Goal: Task Accomplishment & Management: Use online tool/utility

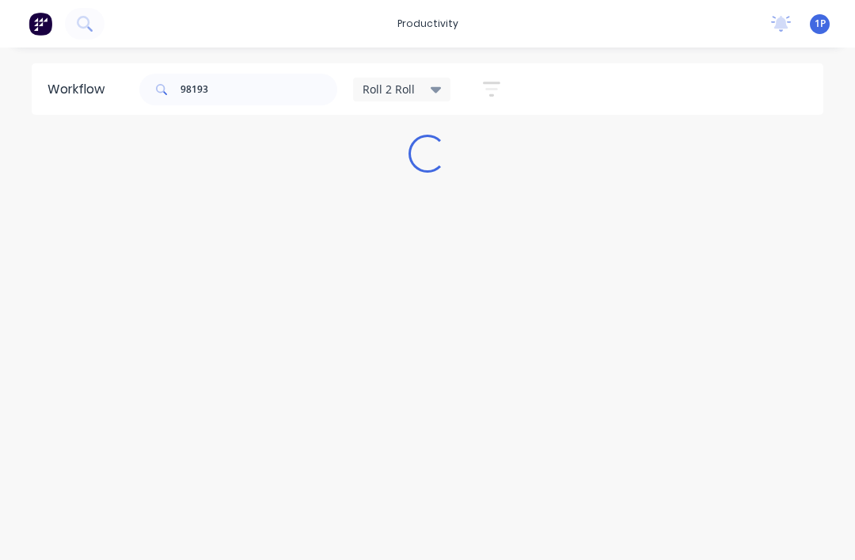
scroll to position [19, 0]
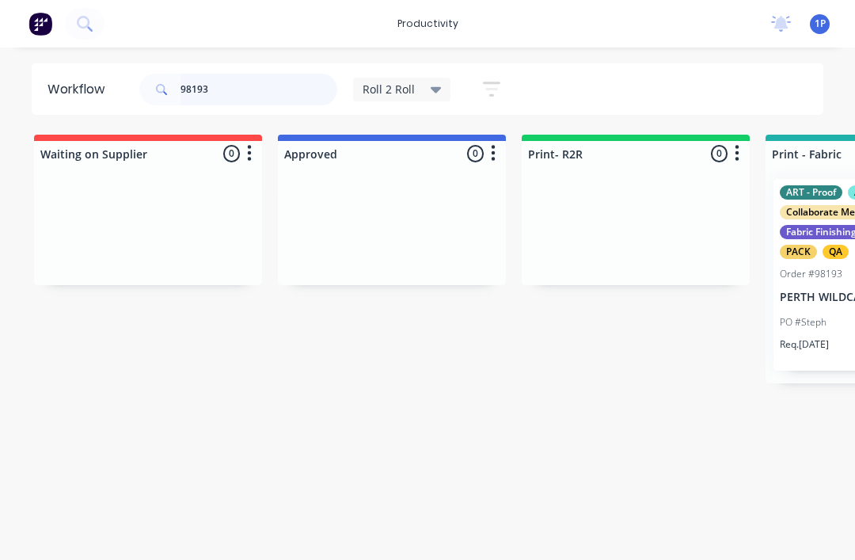
type input "98193"
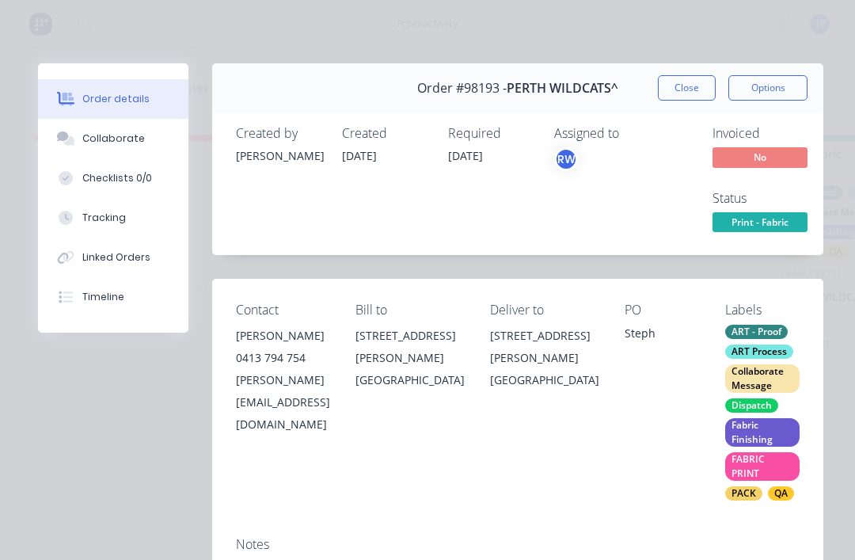
click at [154, 214] on button "Tracking" at bounding box center [113, 218] width 151 height 40
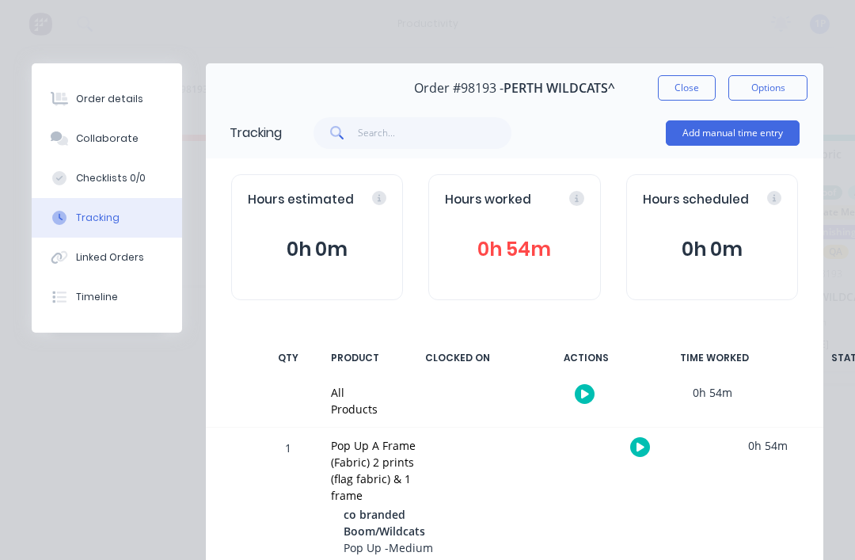
click at [631, 454] on div at bounding box center [640, 447] width 119 height 39
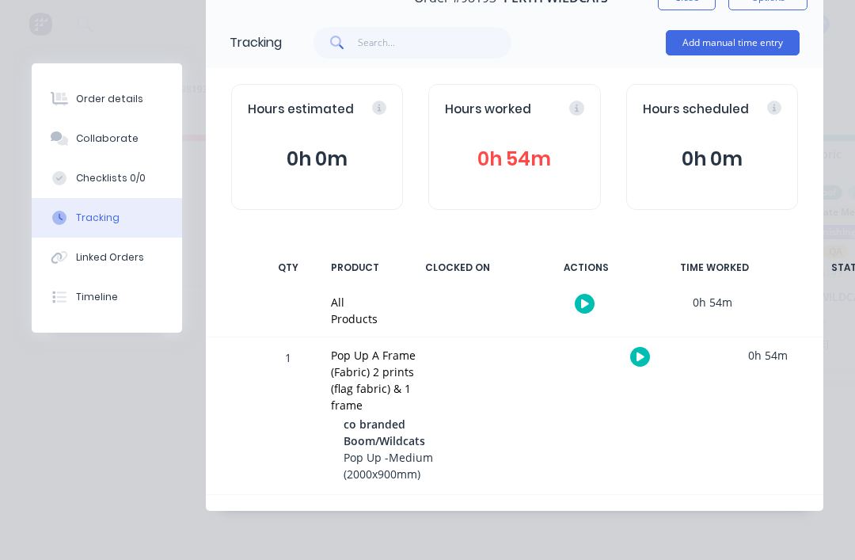
scroll to position [89, 0]
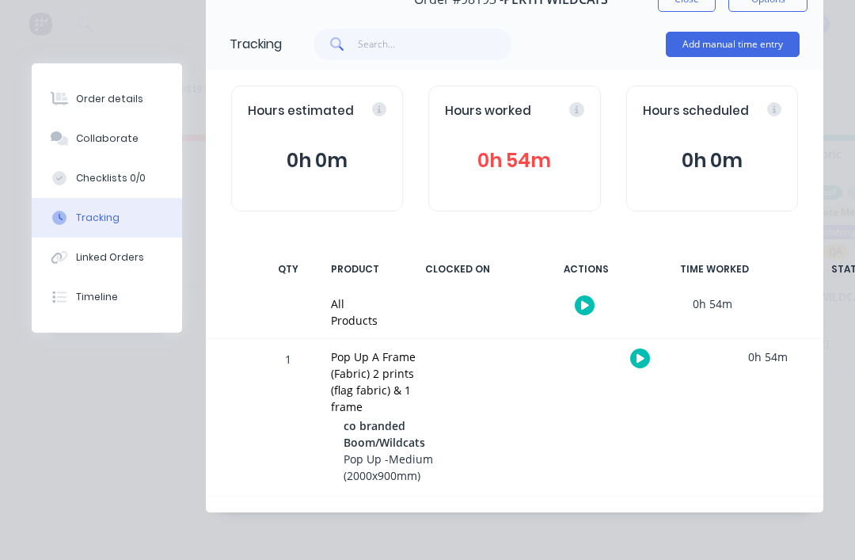
click at [731, 48] on button "Add manual time entry" at bounding box center [733, 44] width 134 height 25
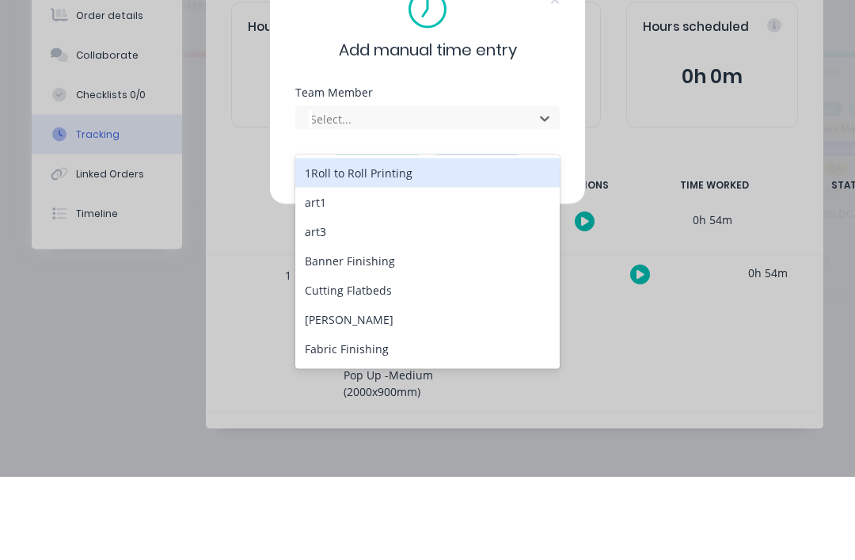
click at [456, 242] on div "1Roll to Roll Printing" at bounding box center [427, 256] width 265 height 29
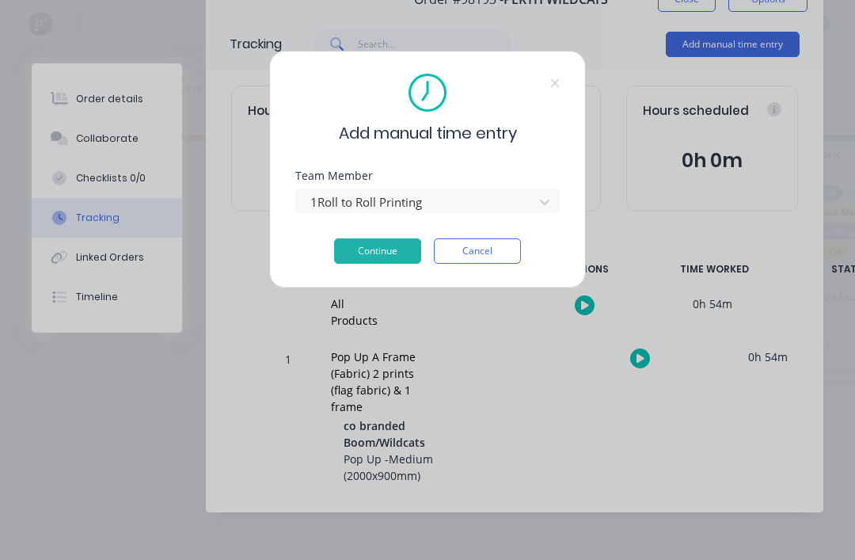
click at [390, 257] on button "Continue" at bounding box center [377, 250] width 87 height 25
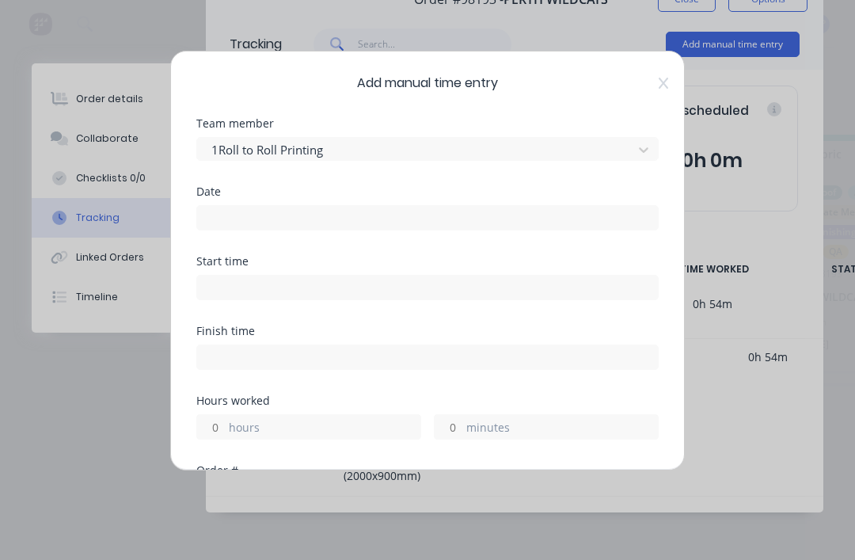
click at [429, 217] on input at bounding box center [427, 218] width 461 height 24
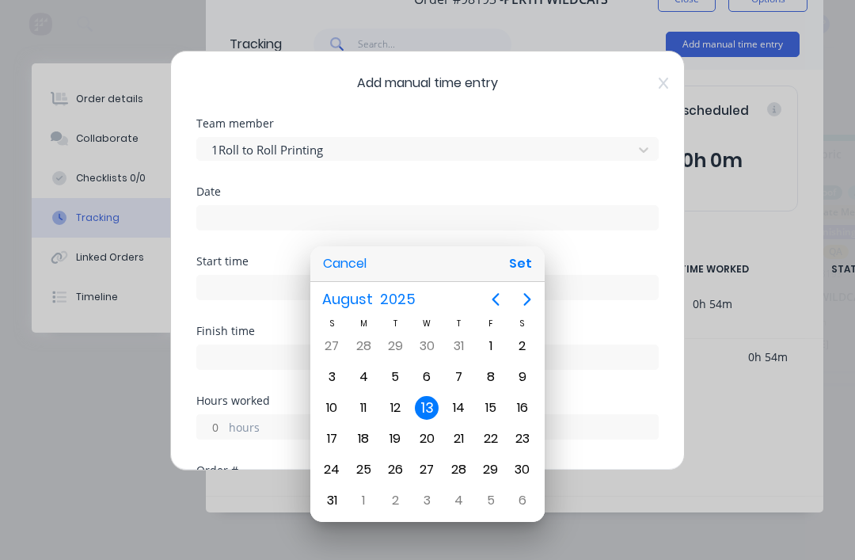
click at [431, 405] on div "13" at bounding box center [427, 408] width 24 height 24
click at [527, 259] on button "Set" at bounding box center [521, 264] width 36 height 29
type input "[DATE]"
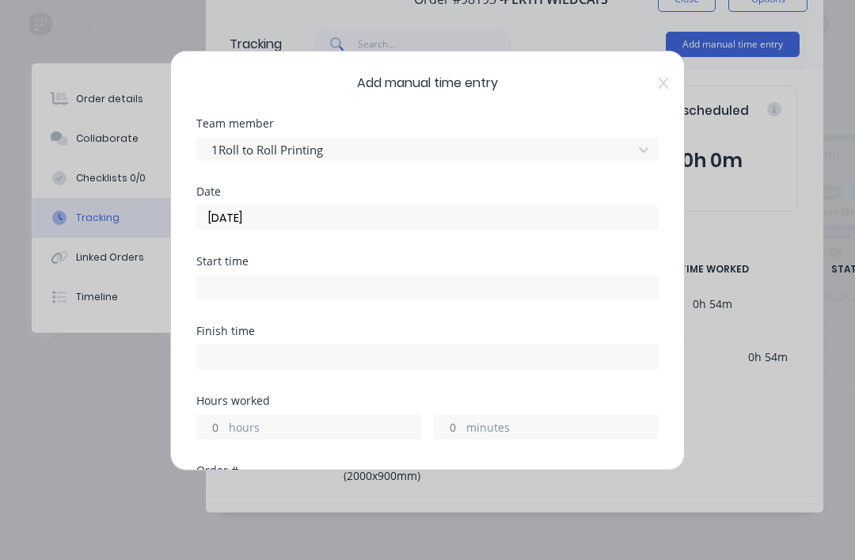
click at [307, 295] on input at bounding box center [427, 288] width 461 height 24
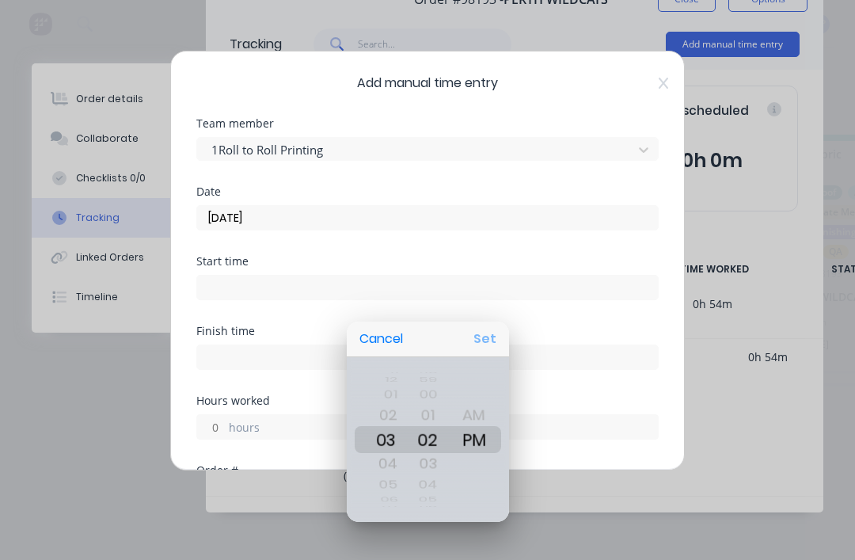
click at [481, 342] on button "Set" at bounding box center [485, 339] width 36 height 29
type input "03:02 PM"
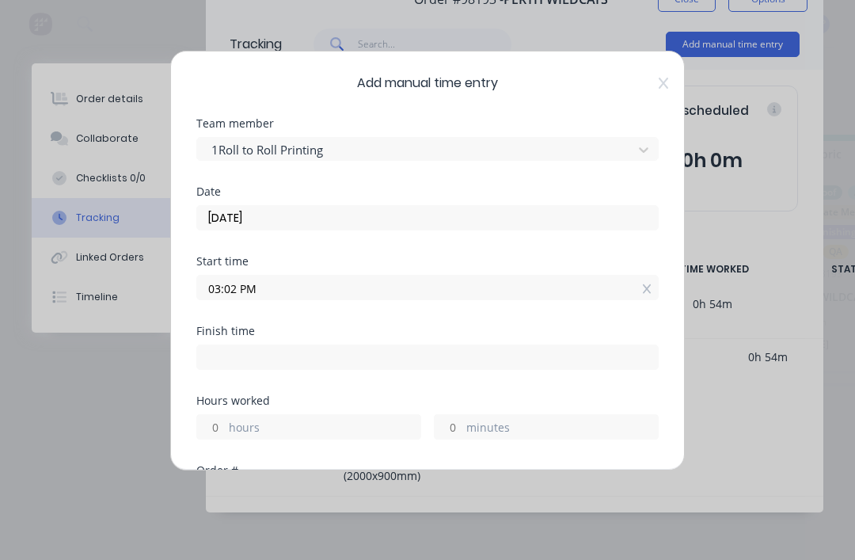
click at [290, 364] on input at bounding box center [427, 357] width 461 height 24
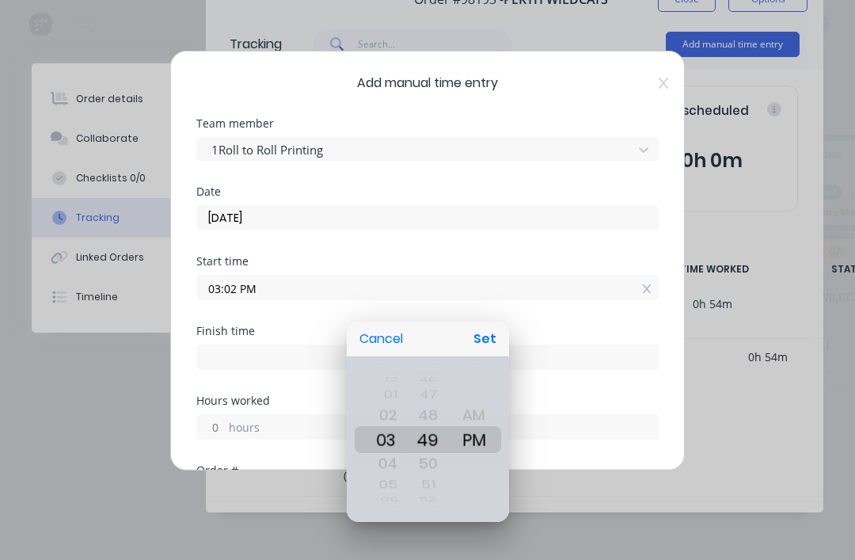
click at [487, 334] on button "Set" at bounding box center [485, 339] width 36 height 29
type input "03:49 PM"
type input "0"
type input "47"
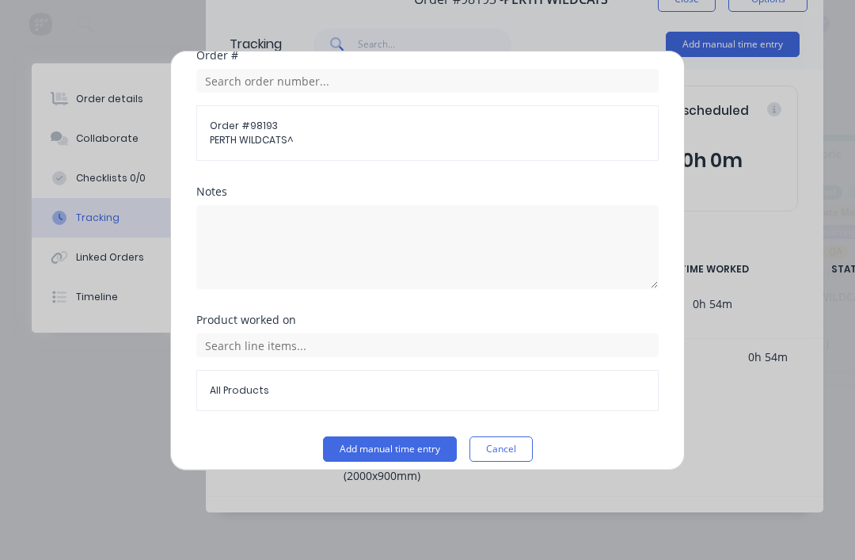
scroll to position [415, 0]
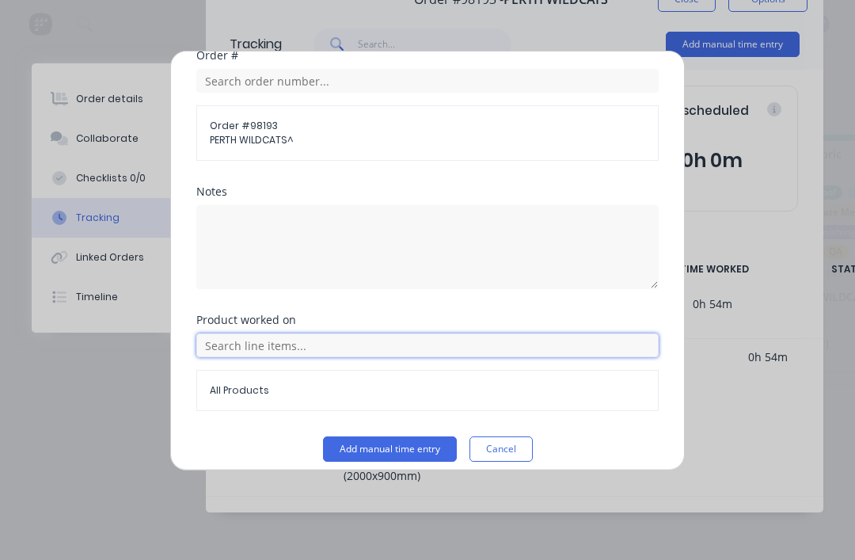
click at [444, 344] on input "text" at bounding box center [427, 345] width 463 height 24
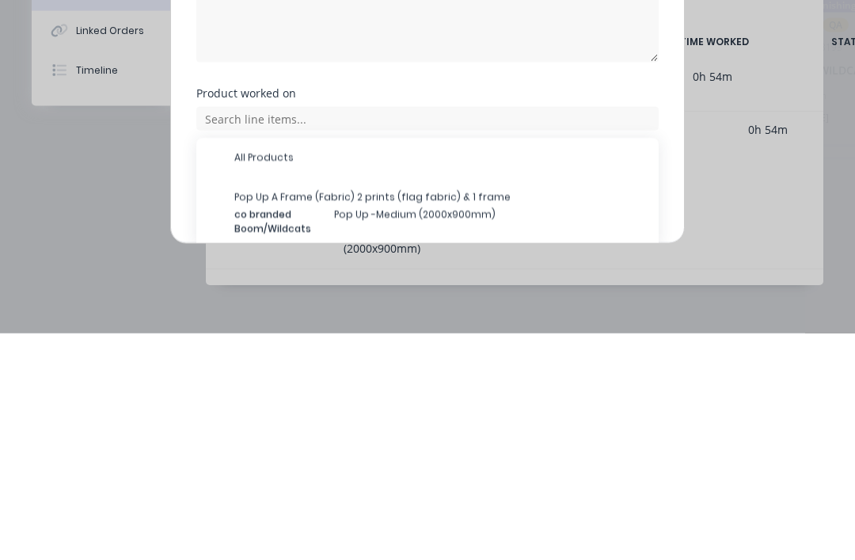
click at [402, 417] on span "Pop Up A Frame (Fabric) 2 prints (flag fabric) & 1 frame" at bounding box center [440, 424] width 412 height 14
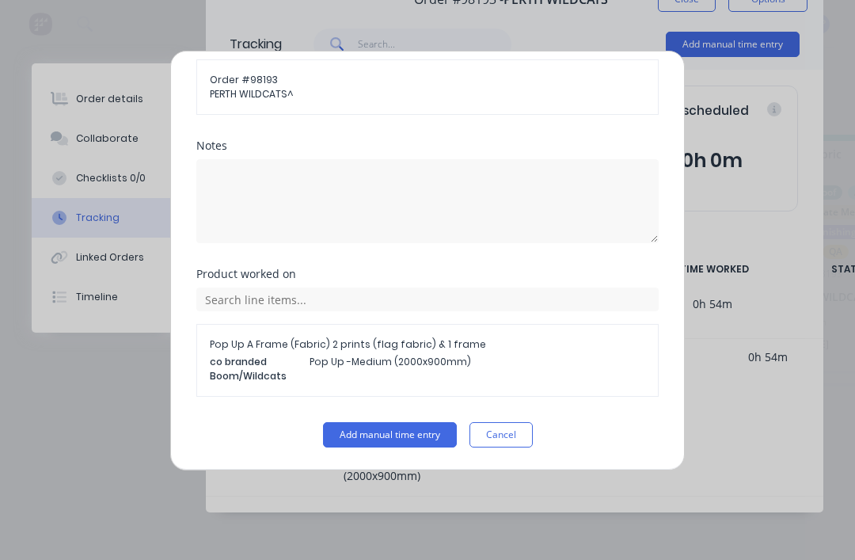
scroll to position [461, 0]
click at [412, 435] on button "Add manual time entry" at bounding box center [390, 434] width 134 height 25
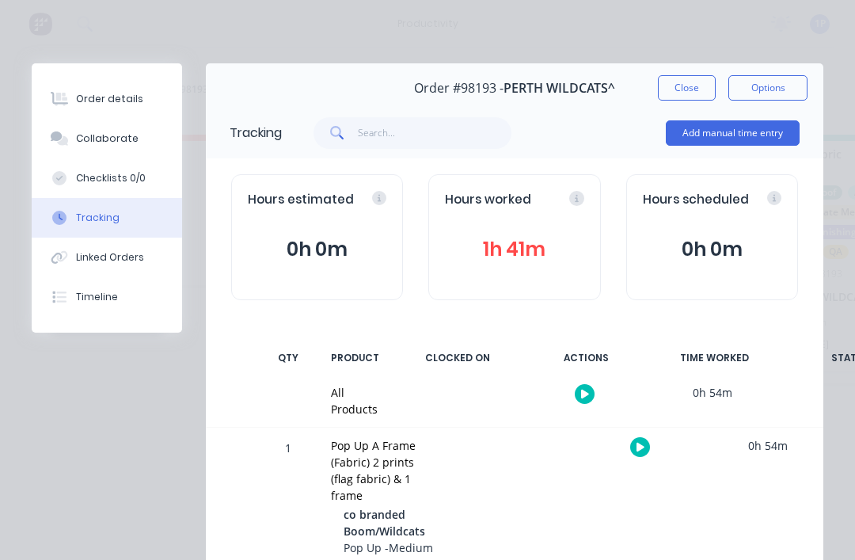
scroll to position [0, 0]
click at [687, 78] on button "Close" at bounding box center [687, 87] width 58 height 25
